Goal: Information Seeking & Learning: Learn about a topic

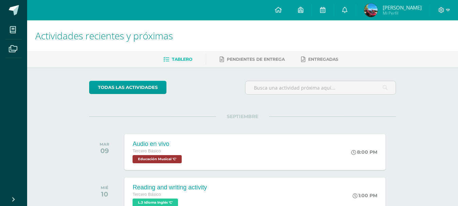
scroll to position [34, 0]
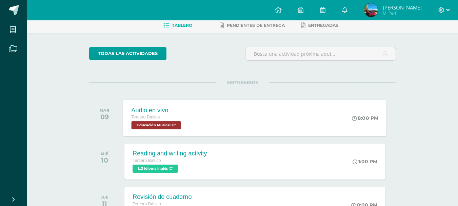
click at [237, 118] on div "Audio en vivo Tercero Básico Educación Musical 'C' 8:00 PM Audio en vivo Educac…" at bounding box center [256, 118] width 264 height 36
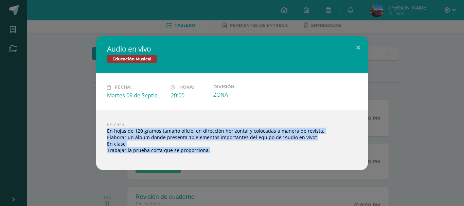
drag, startPoint x: 105, startPoint y: 129, endPoint x: 175, endPoint y: 157, distance: 76.3
click at [173, 157] on div "En casa En hojas de 120 gramos tamaño oficio, en dirección horizontal y colocad…" at bounding box center [231, 140] width 271 height 60
click at [355, 52] on button at bounding box center [357, 47] width 19 height 23
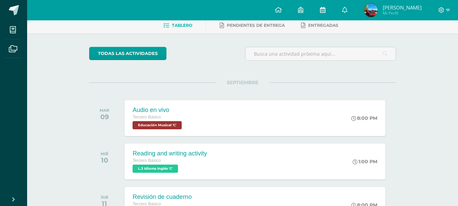
click at [320, 7] on icon at bounding box center [322, 10] width 5 height 6
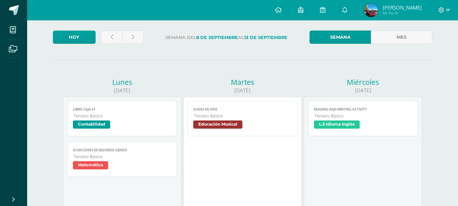
scroll to position [34, 0]
click at [110, 41] on link at bounding box center [111, 37] width 21 height 13
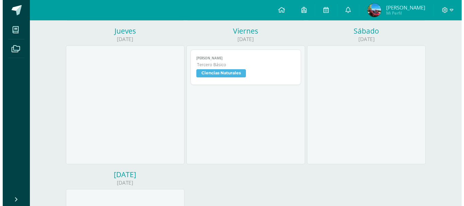
scroll to position [238, 0]
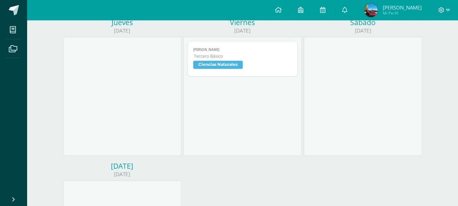
click at [250, 60] on link "[PERSON_NAME] Tercero Básico Ciencias Naturales" at bounding box center [243, 58] width 110 height 35
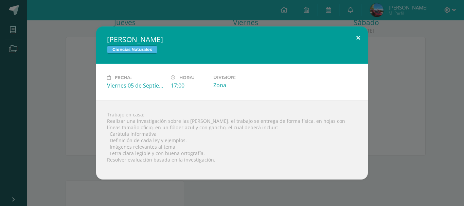
drag, startPoint x: 357, startPoint y: 37, endPoint x: 349, endPoint y: 43, distance: 10.0
click at [357, 36] on button at bounding box center [357, 37] width 19 height 23
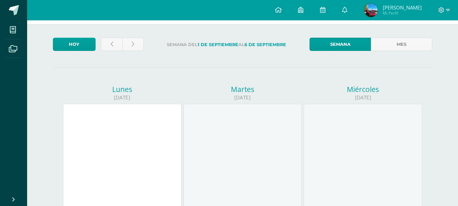
scroll to position [0, 0]
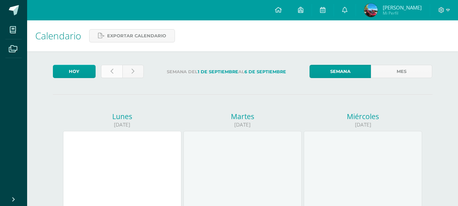
click at [118, 69] on link at bounding box center [111, 71] width 21 height 13
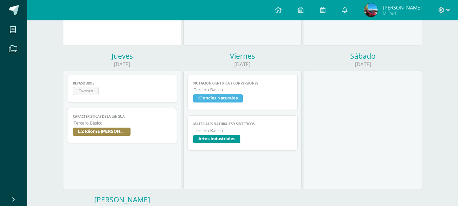
scroll to position [238, 0]
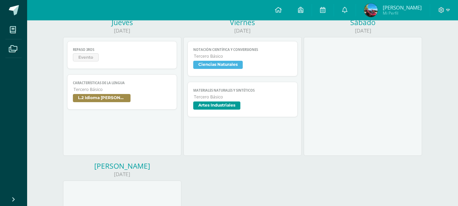
click at [269, 89] on span "Materiales naturales y sintéticos" at bounding box center [242, 90] width 99 height 4
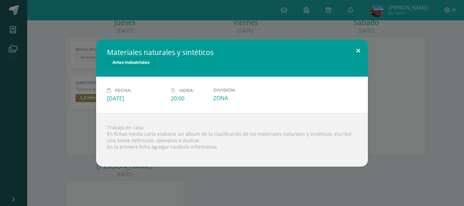
click at [355, 55] on button at bounding box center [357, 50] width 19 height 23
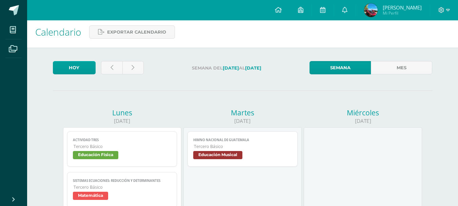
scroll to position [0, 0]
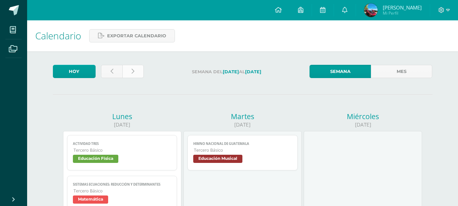
click at [135, 74] on link at bounding box center [133, 71] width 21 height 13
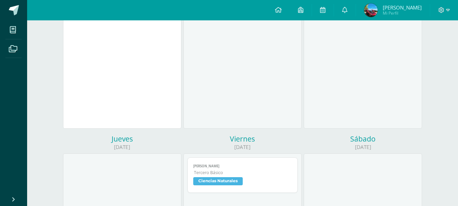
scroll to position [170, 0]
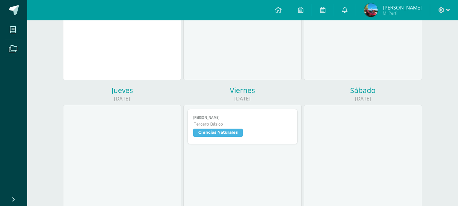
click at [258, 118] on span "[PERSON_NAME]" at bounding box center [242, 117] width 99 height 4
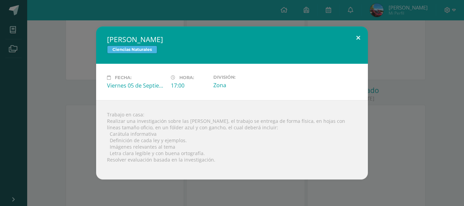
click at [356, 35] on button at bounding box center [357, 37] width 19 height 23
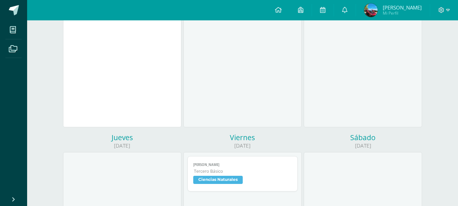
scroll to position [0, 0]
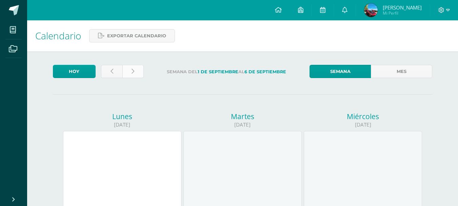
click at [138, 72] on link at bounding box center [133, 71] width 21 height 13
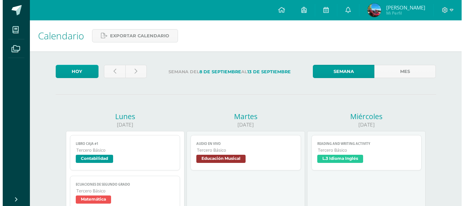
scroll to position [68, 0]
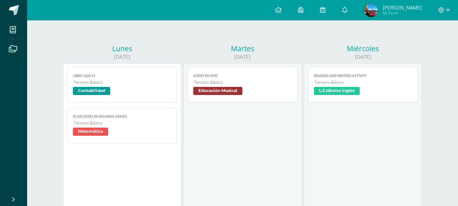
click at [161, 91] on span "Contabilidad" at bounding box center [122, 92] width 99 height 10
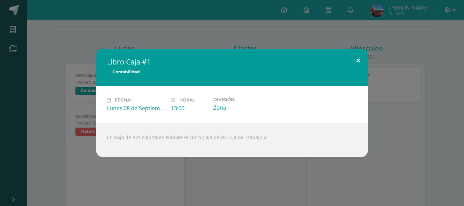
click at [351, 62] on button at bounding box center [357, 60] width 19 height 23
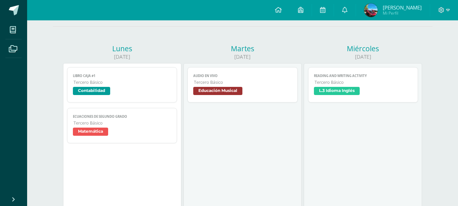
click at [326, 95] on span "L.3 Idioma Inglés" at bounding box center [363, 92] width 99 height 10
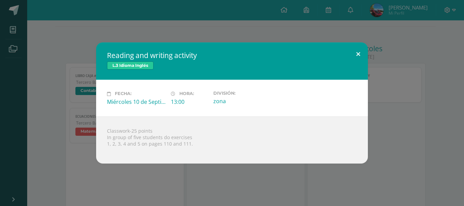
click at [353, 56] on button at bounding box center [357, 53] width 19 height 23
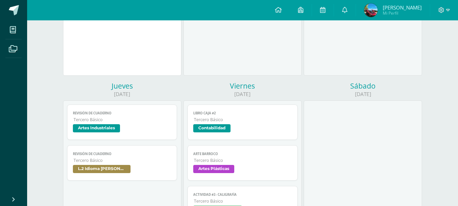
scroll to position [238, 0]
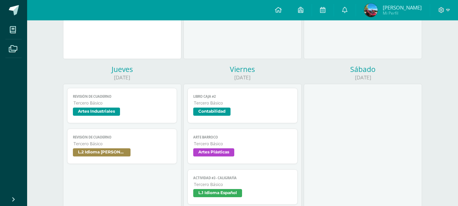
click at [157, 101] on span "Tercero Básico" at bounding box center [123, 103] width 98 height 6
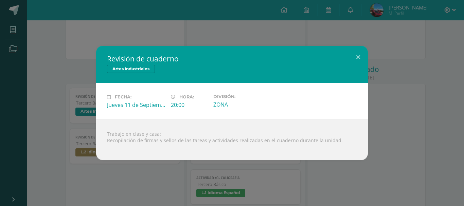
click at [347, 53] on div "Revisión de cuaderno Artes Industriales" at bounding box center [231, 64] width 271 height 37
click at [354, 55] on button at bounding box center [357, 57] width 19 height 23
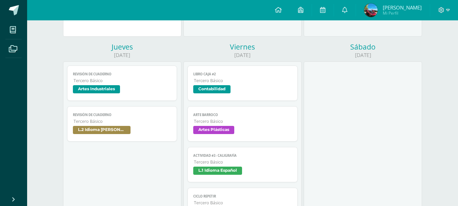
scroll to position [271, 0]
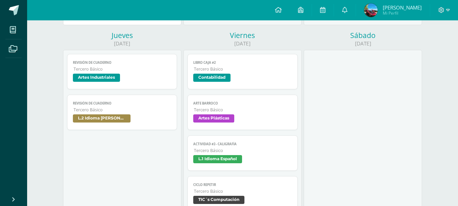
click at [250, 78] on span "Contabilidad" at bounding box center [242, 79] width 99 height 10
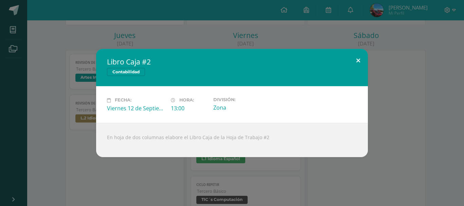
click at [358, 67] on button at bounding box center [357, 60] width 19 height 23
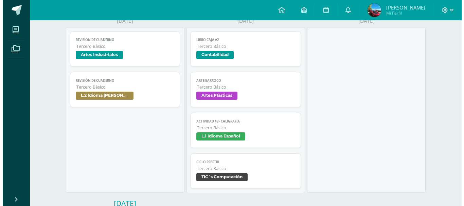
scroll to position [305, 0]
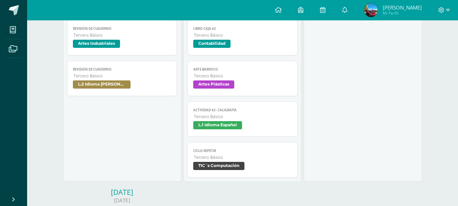
click at [286, 74] on span "Tercero Básico" at bounding box center [243, 76] width 98 height 6
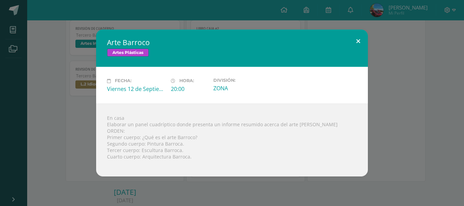
click at [350, 46] on button at bounding box center [357, 41] width 19 height 23
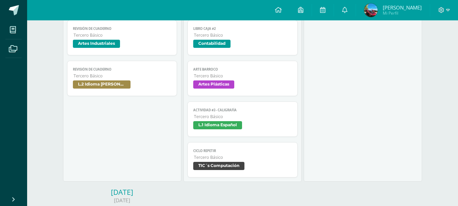
click at [267, 114] on span "Tercero Básico" at bounding box center [243, 117] width 98 height 6
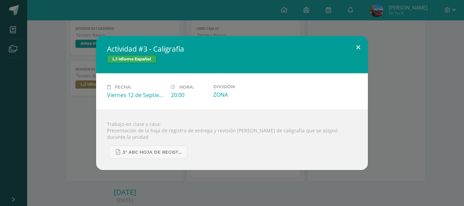
click at [360, 45] on button at bounding box center [357, 47] width 19 height 23
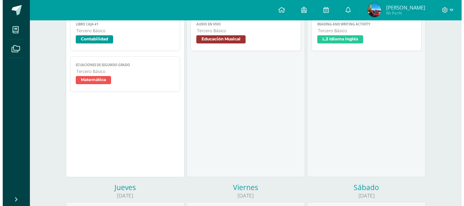
scroll to position [102, 0]
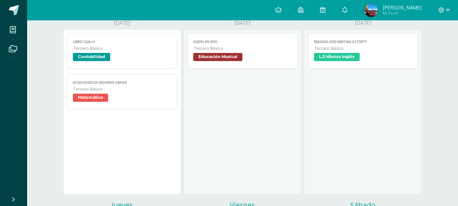
click at [245, 55] on span "Educación Musical" at bounding box center [242, 58] width 99 height 10
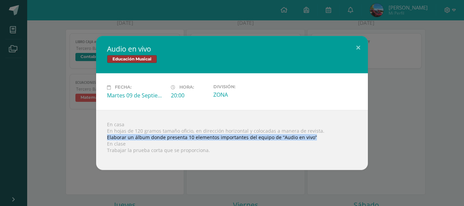
drag, startPoint x: 108, startPoint y: 137, endPoint x: 323, endPoint y: 135, distance: 215.5
click at [323, 135] on div "En casa En hojas de 120 gramos tamaño oficio, en dirección horizontal y colocad…" at bounding box center [231, 140] width 271 height 60
copy div "Elaborar un álbum donde presenta 10 elementos importantes del equipo de “Audio …"
